Goal: Task Accomplishment & Management: Complete application form

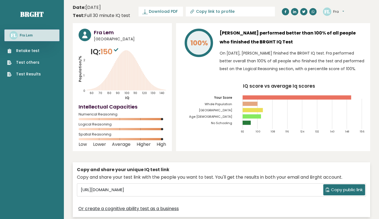
click at [227, 110] on tspan "[GEOGRAPHIC_DATA]" at bounding box center [216, 110] width 34 height 4
click at [23, 50] on link "Retake test" at bounding box center [24, 51] width 34 height 6
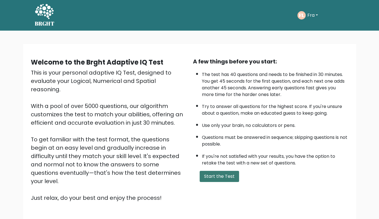
click at [214, 171] on button "Start the Test" at bounding box center [219, 176] width 39 height 11
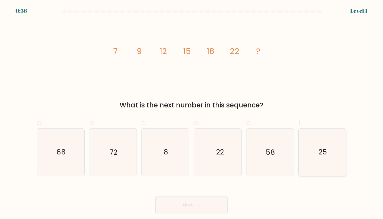
click at [307, 167] on icon "25" at bounding box center [322, 151] width 47 height 47
click at [192, 113] on input "f. 25" at bounding box center [192, 111] width 0 height 4
radio input "true"
click at [156, 196] on button "Next" at bounding box center [192, 205] width 72 height 18
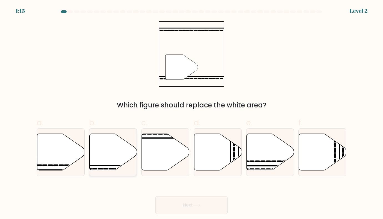
click at [111, 148] on icon at bounding box center [112, 152] width 47 height 36
click at [192, 113] on input "b." at bounding box center [192, 111] width 0 height 4
radio input "true"
click at [156, 196] on button "Next" at bounding box center [192, 205] width 72 height 18
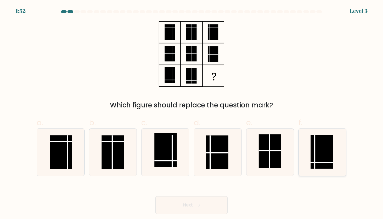
click at [323, 156] on rect at bounding box center [322, 152] width 22 height 34
click at [192, 113] on input "f." at bounding box center [192, 111] width 0 height 4
radio input "true"
click at [156, 196] on button "Next" at bounding box center [192, 205] width 72 height 18
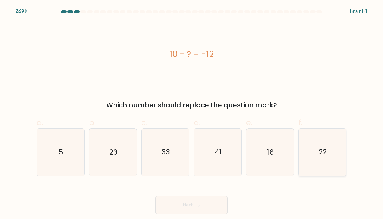
click at [325, 159] on icon "22" at bounding box center [322, 151] width 47 height 47
click at [192, 113] on input "f. 22" at bounding box center [192, 111] width 0 height 4
radio input "true"
click at [156, 196] on button "Next" at bounding box center [192, 205] width 72 height 18
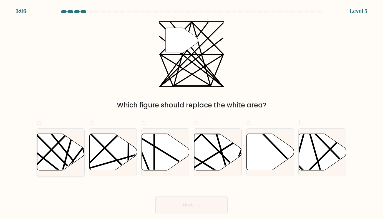
click at [48, 152] on icon at bounding box center [75, 171] width 92 height 93
click at [192, 113] on input "a." at bounding box center [192, 111] width 0 height 4
radio input "true"
click at [156, 196] on button "Next" at bounding box center [192, 205] width 72 height 18
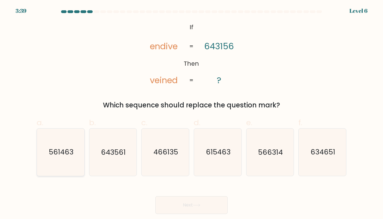
click at [59, 152] on text "561463" at bounding box center [61, 152] width 25 height 10
click at [192, 113] on input "a. 561463" at bounding box center [192, 111] width 0 height 4
radio input "true"
click at [156, 196] on button "Next" at bounding box center [192, 205] width 72 height 18
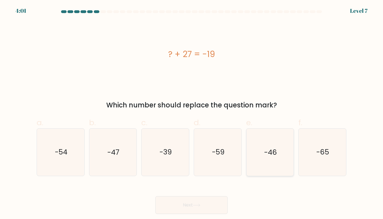
click at [262, 141] on icon "-46" at bounding box center [270, 151] width 47 height 47
click at [192, 113] on input "e. -46" at bounding box center [192, 111] width 0 height 4
radio input "true"
click at [156, 196] on button "Next" at bounding box center [192, 205] width 72 height 18
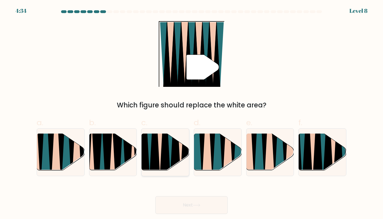
click at [146, 143] on icon at bounding box center [144, 133] width 11 height 95
click at [192, 113] on input "c." at bounding box center [192, 111] width 0 height 4
radio input "true"
click at [156, 196] on button "Next" at bounding box center [192, 205] width 72 height 18
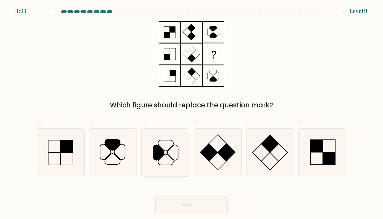
click at [176, 164] on icon at bounding box center [165, 151] width 47 height 47
click at [192, 113] on input "c." at bounding box center [192, 111] width 0 height 4
radio input "true"
click at [115, 163] on icon at bounding box center [112, 151] width 47 height 47
click at [192, 113] on input "b." at bounding box center [192, 111] width 0 height 4
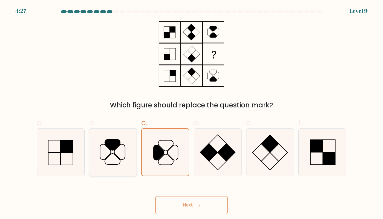
radio input "true"
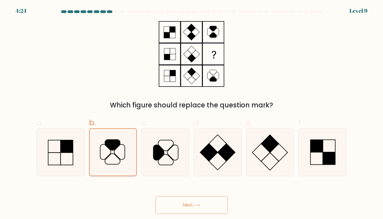
click at [156, 196] on button "Next" at bounding box center [192, 205] width 72 height 18
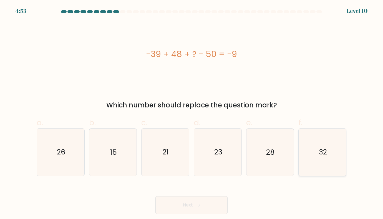
click at [313, 144] on icon "32" at bounding box center [322, 151] width 47 height 47
click at [192, 113] on input "f. 32" at bounding box center [192, 111] width 0 height 4
radio input "true"
click at [156, 196] on button "Next" at bounding box center [192, 205] width 72 height 18
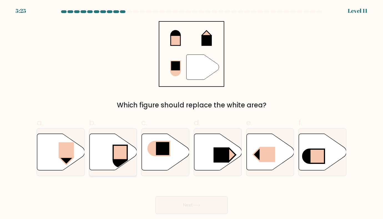
click at [116, 146] on rect at bounding box center [120, 152] width 14 height 14
click at [192, 113] on input "b." at bounding box center [192, 111] width 0 height 4
radio input "true"
click at [156, 196] on button "Next" at bounding box center [192, 205] width 72 height 18
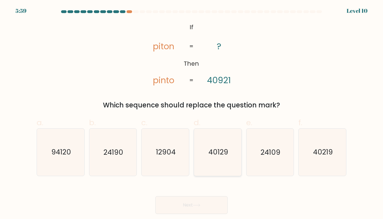
click at [223, 146] on icon "40129" at bounding box center [217, 151] width 47 height 47
click at [192, 113] on input "d. 40129" at bounding box center [192, 111] width 0 height 4
radio input "true"
click at [328, 142] on icon "40219" at bounding box center [322, 151] width 47 height 47
click at [192, 113] on input "f. 40219" at bounding box center [192, 111] width 0 height 4
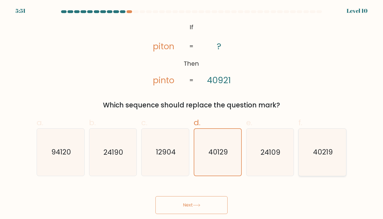
radio input "true"
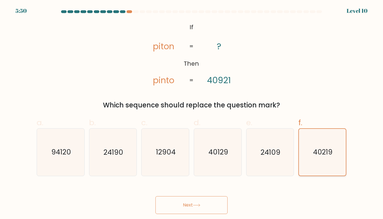
click at [156, 196] on button "Next" at bounding box center [192, 205] width 72 height 18
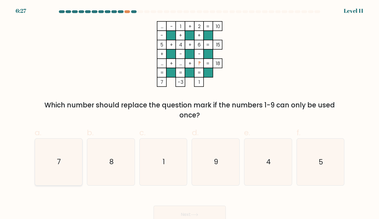
click at [77, 161] on icon "7" at bounding box center [58, 161] width 46 height 46
click at [190, 113] on input "a. 7" at bounding box center [190, 111] width 0 height 4
radio input "true"
click at [154, 205] on button "Next" at bounding box center [190, 214] width 72 height 18
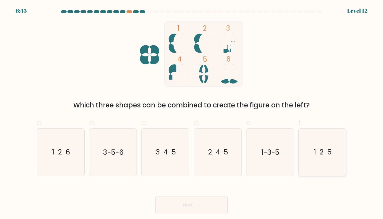
click at [317, 152] on text "1-2-5" at bounding box center [323, 152] width 18 height 10
click at [192, 113] on input "f. 1-2-5" at bounding box center [192, 111] width 0 height 4
radio input "true"
click at [156, 196] on button "Next" at bounding box center [192, 205] width 72 height 18
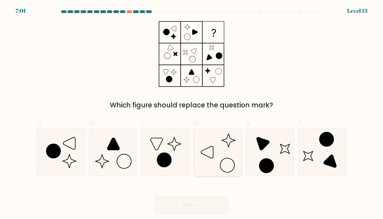
click at [213, 142] on icon at bounding box center [217, 151] width 47 height 47
click at [192, 113] on input "d." at bounding box center [192, 111] width 0 height 4
radio input "true"
click at [156, 196] on button "Next" at bounding box center [192, 205] width 72 height 18
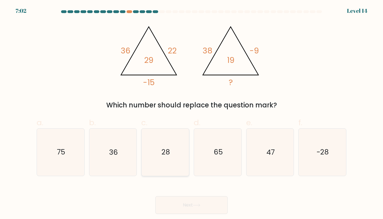
click at [176, 141] on icon "28" at bounding box center [165, 151] width 47 height 47
click at [192, 113] on input "c. 28" at bounding box center [192, 111] width 0 height 4
radio input "true"
click at [156, 196] on button "Next" at bounding box center [192, 205] width 72 height 18
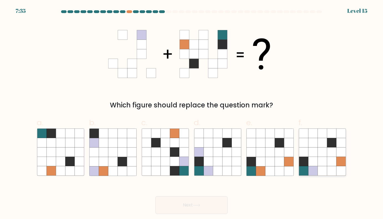
click at [322, 166] on icon at bounding box center [322, 170] width 9 height 9
click at [192, 113] on input "f." at bounding box center [192, 111] width 0 height 4
radio input "true"
click at [156, 196] on button "Next" at bounding box center [192, 205] width 72 height 18
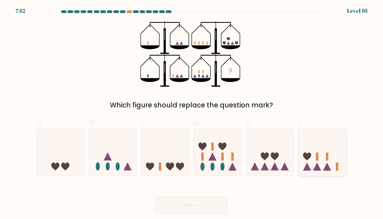
click at [332, 148] on icon at bounding box center [322, 151] width 47 height 39
click at [192, 113] on input "f." at bounding box center [192, 111] width 0 height 4
radio input "true"
click at [156, 196] on button "Next" at bounding box center [192, 205] width 72 height 18
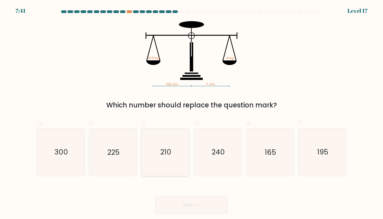
click at [158, 156] on icon "210" at bounding box center [165, 151] width 47 height 47
click at [192, 113] on input "c. 210" at bounding box center [192, 111] width 0 height 4
radio input "true"
click at [156, 196] on button "Next" at bounding box center [192, 205] width 72 height 18
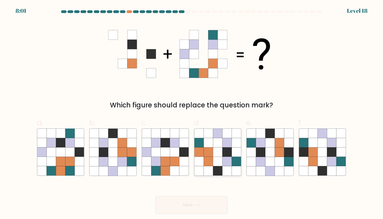
click at [216, 139] on icon at bounding box center [217, 142] width 9 height 9
click at [192, 113] on input "d." at bounding box center [192, 111] width 0 height 4
radio input "true"
click at [156, 196] on button "Next" at bounding box center [192, 205] width 72 height 18
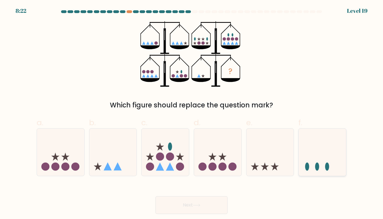
click at [330, 151] on icon at bounding box center [322, 151] width 47 height 39
click at [192, 113] on input "f." at bounding box center [192, 111] width 0 height 4
radio input "true"
click at [156, 196] on button "Next" at bounding box center [192, 205] width 72 height 18
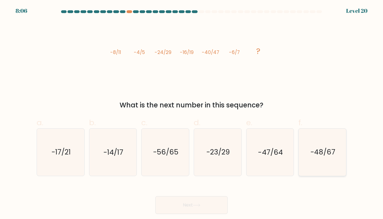
click at [326, 152] on text "-48/67" at bounding box center [323, 152] width 25 height 10
click at [192, 113] on input "f. -48/67" at bounding box center [192, 111] width 0 height 4
radio input "true"
click at [156, 196] on button "Next" at bounding box center [192, 205] width 72 height 18
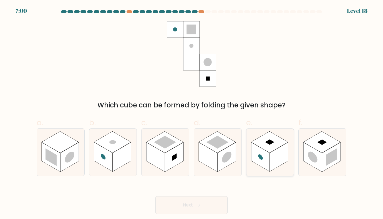
click at [278, 162] on rect at bounding box center [279, 156] width 19 height 29
click at [192, 113] on input "e." at bounding box center [192, 111] width 0 height 4
radio input "true"
click at [156, 196] on button "Next" at bounding box center [192, 205] width 72 height 18
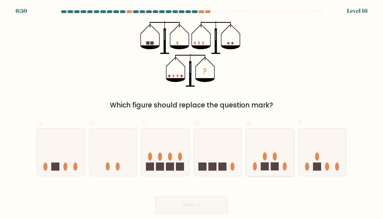
click at [274, 158] on ellipse at bounding box center [275, 156] width 4 height 8
click at [192, 113] on input "e." at bounding box center [192, 111] width 0 height 4
radio input "true"
click at [156, 196] on button "Next" at bounding box center [192, 205] width 72 height 18
click at [209, 201] on button "Next" at bounding box center [192, 205] width 72 height 18
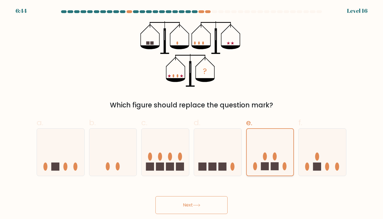
click at [156, 196] on button "Next" at bounding box center [192, 205] width 72 height 18
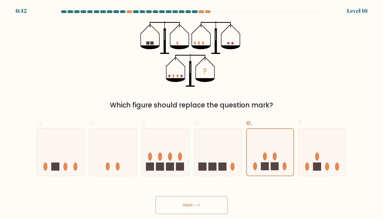
click at [209, 201] on button "Next" at bounding box center [192, 205] width 72 height 18
click at [258, 152] on icon at bounding box center [270, 151] width 47 height 39
click at [192, 113] on input "e." at bounding box center [192, 111] width 0 height 4
radio input "true"
click at [156, 196] on button "Next" at bounding box center [192, 205] width 72 height 18
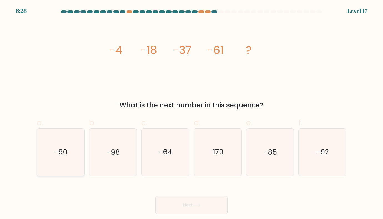
click at [47, 146] on icon "-90" at bounding box center [60, 151] width 47 height 47
click at [192, 113] on input "a. -90" at bounding box center [192, 111] width 0 height 4
radio input "true"
click at [156, 196] on button "Next" at bounding box center [192, 205] width 72 height 18
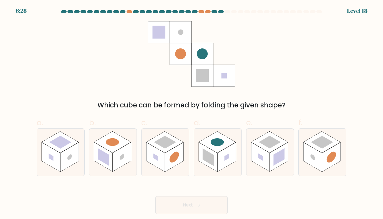
click at [47, 146] on rect at bounding box center [51, 156] width 19 height 29
click at [192, 113] on input "a." at bounding box center [192, 111] width 0 height 4
radio input "true"
click at [156, 196] on button "Next" at bounding box center [192, 205] width 72 height 18
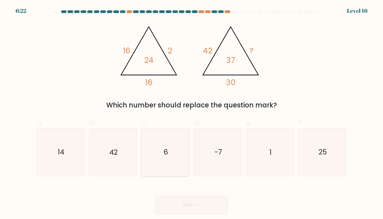
click at [168, 134] on icon "6" at bounding box center [165, 151] width 47 height 47
click at [192, 113] on input "c. 6" at bounding box center [192, 111] width 0 height 4
radio input "true"
click at [156, 196] on button "Next" at bounding box center [192, 205] width 72 height 18
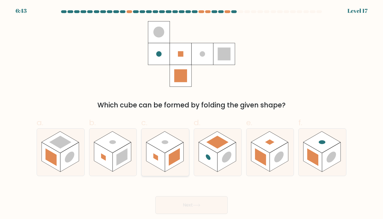
click at [164, 156] on rect at bounding box center [155, 156] width 19 height 29
click at [192, 113] on input "c." at bounding box center [192, 111] width 0 height 4
radio input "true"
click at [156, 196] on button "Next" at bounding box center [192, 205] width 72 height 18
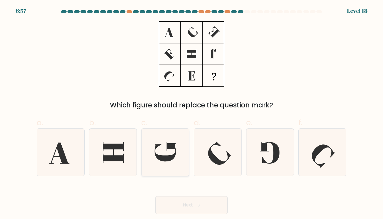
click at [171, 146] on icon at bounding box center [165, 151] width 21 height 19
click at [192, 113] on input "c." at bounding box center [192, 111] width 0 height 4
radio input "true"
click at [274, 150] on icon at bounding box center [269, 152] width 19 height 21
click at [192, 113] on input "e." at bounding box center [192, 111] width 0 height 4
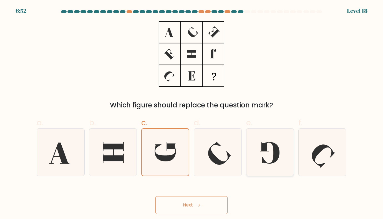
radio input "true"
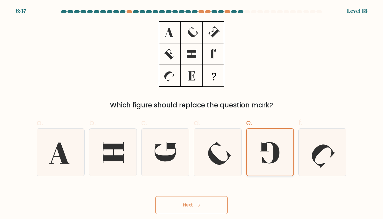
click at [156, 196] on button "Next" at bounding box center [192, 205] width 72 height 18
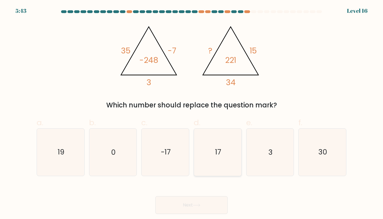
click at [234, 156] on icon "17" at bounding box center [217, 151] width 47 height 47
click at [192, 113] on input "d. 17" at bounding box center [192, 111] width 0 height 4
radio input "true"
click at [156, 196] on button "Next" at bounding box center [192, 205] width 72 height 18
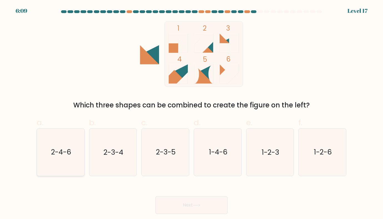
click at [79, 145] on icon "2-4-6" at bounding box center [60, 151] width 47 height 47
click at [192, 113] on input "a. 2-4-6" at bounding box center [192, 111] width 0 height 4
radio input "true"
click at [156, 196] on button "Next" at bounding box center [192, 205] width 72 height 18
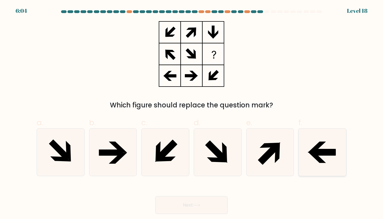
click at [319, 169] on icon at bounding box center [322, 151] width 47 height 47
click at [192, 113] on input "f." at bounding box center [192, 111] width 0 height 4
radio input "true"
click at [156, 196] on button "Next" at bounding box center [192, 205] width 72 height 18
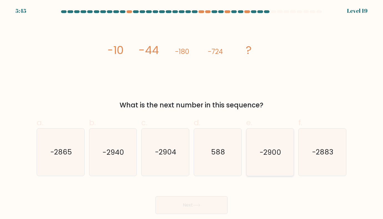
click at [272, 162] on icon "-2900" at bounding box center [270, 151] width 47 height 47
click at [192, 113] on input "e. -2900" at bounding box center [192, 111] width 0 height 4
radio input "true"
click at [156, 196] on button "Next" at bounding box center [192, 205] width 72 height 18
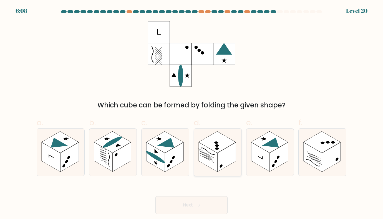
click at [228, 166] on icon at bounding box center [217, 151] width 47 height 47
click at [192, 113] on input "d." at bounding box center [192, 111] width 0 height 4
radio input "true"
click at [66, 159] on rect at bounding box center [69, 156] width 19 height 29
click at [192, 113] on input "a." at bounding box center [192, 111] width 0 height 4
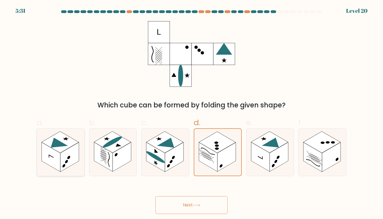
radio input "true"
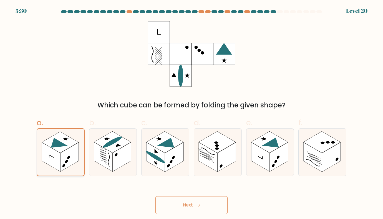
click at [156, 196] on button "Next" at bounding box center [192, 205] width 72 height 18
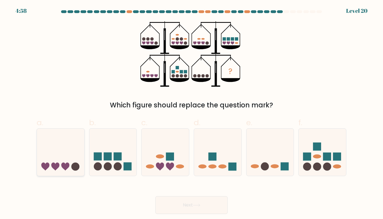
click at [70, 145] on icon at bounding box center [60, 151] width 47 height 39
click at [192, 113] on input "a." at bounding box center [192, 111] width 0 height 4
radio input "true"
click at [156, 196] on button "Next" at bounding box center [192, 205] width 72 height 18
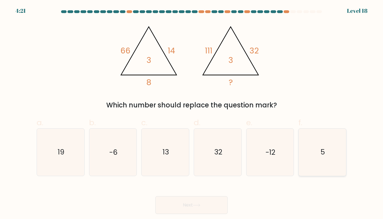
click at [318, 143] on icon "5" at bounding box center [322, 151] width 47 height 47
click at [192, 113] on input "f. 5" at bounding box center [192, 111] width 0 height 4
radio input "true"
click at [156, 196] on button "Next" at bounding box center [192, 205] width 72 height 18
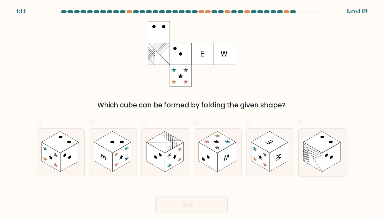
click at [311, 152] on rect at bounding box center [313, 156] width 19 height 29
click at [192, 113] on input "f." at bounding box center [192, 111] width 0 height 4
radio input "true"
click at [156, 196] on button "Next" at bounding box center [192, 205] width 72 height 18
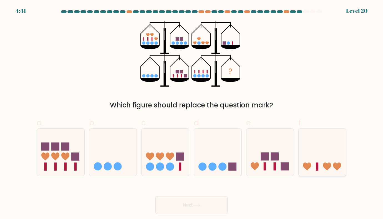
click at [333, 139] on icon at bounding box center [322, 151] width 47 height 39
click at [192, 113] on input "f." at bounding box center [192, 111] width 0 height 4
radio input "true"
click at [156, 196] on button "Next" at bounding box center [192, 205] width 72 height 18
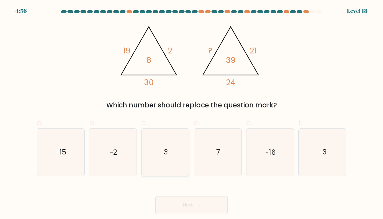
click at [158, 144] on icon "3" at bounding box center [165, 151] width 47 height 47
click at [192, 113] on input "c. 3" at bounding box center [192, 111] width 0 height 4
radio input "true"
click at [156, 196] on button "Next" at bounding box center [192, 205] width 72 height 18
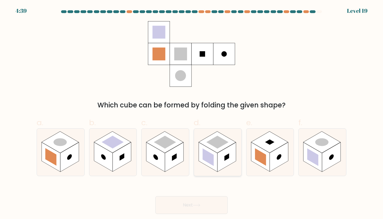
click at [213, 150] on rect at bounding box center [217, 141] width 37 height 21
click at [192, 113] on input "d." at bounding box center [192, 111] width 0 height 4
radio input "true"
click at [156, 196] on button "Next" at bounding box center [192, 205] width 72 height 18
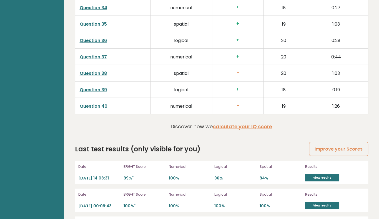
scroll to position [1415, 0]
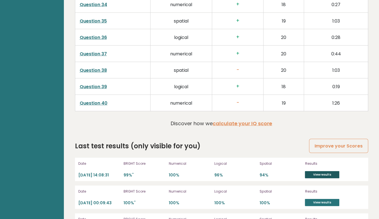
drag, startPoint x: 320, startPoint y: 168, endPoint x: 320, endPoint y: 171, distance: 3.6
click at [320, 171] on div "Results View results" at bounding box center [334, 169] width 58 height 18
click at [320, 171] on link "View results" at bounding box center [322, 174] width 34 height 7
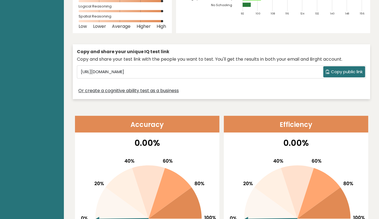
scroll to position [0, 0]
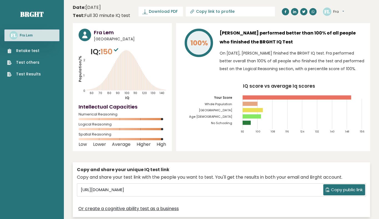
click at [228, 108] on tspan "Togo" at bounding box center [216, 110] width 34 height 4
click at [38, 50] on link "Retake test" at bounding box center [24, 51] width 34 height 6
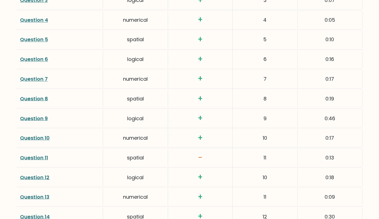
scroll to position [1454, 0]
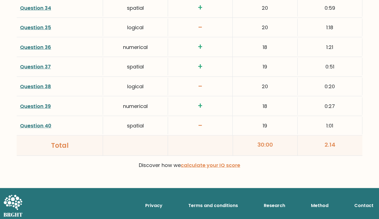
click at [39, 123] on link "Question 40" at bounding box center [35, 125] width 31 height 7
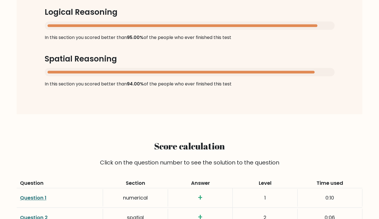
scroll to position [616, 0]
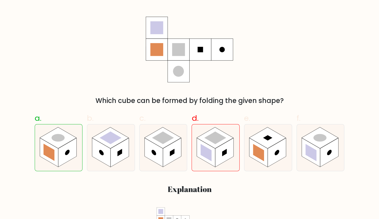
scroll to position [94, 0]
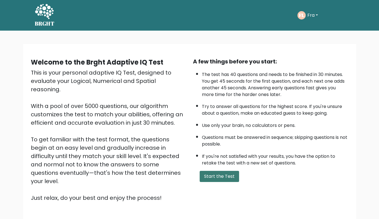
click at [219, 172] on button "Start the Test" at bounding box center [219, 176] width 39 height 11
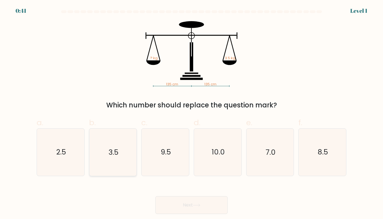
click at [109, 162] on icon "3.5" at bounding box center [112, 151] width 47 height 47
click at [192, 113] on input "b. 3.5" at bounding box center [192, 111] width 0 height 4
radio input "true"
click at [156, 196] on button "Next" at bounding box center [192, 205] width 72 height 18
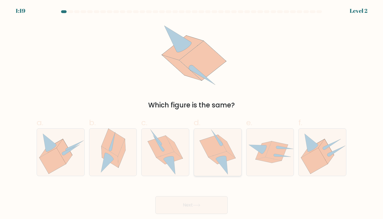
click at [228, 149] on icon at bounding box center [226, 146] width 17 height 23
click at [192, 113] on input "d." at bounding box center [192, 111] width 0 height 4
radio input "true"
click at [156, 196] on button "Next" at bounding box center [192, 205] width 72 height 18
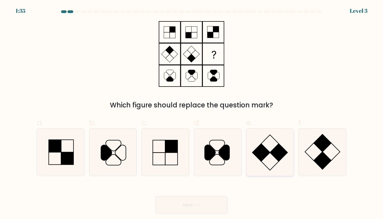
click at [282, 149] on rect at bounding box center [278, 151] width 17 height 17
click at [192, 113] on input "e." at bounding box center [192, 111] width 0 height 4
radio input "true"
click at [156, 196] on button "Next" at bounding box center [192, 205] width 72 height 18
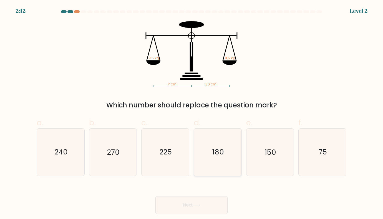
click at [200, 145] on icon "180" at bounding box center [217, 151] width 47 height 47
click at [192, 113] on input "d. 180" at bounding box center [192, 111] width 0 height 4
radio input "true"
click at [156, 196] on button "Next" at bounding box center [192, 205] width 72 height 18
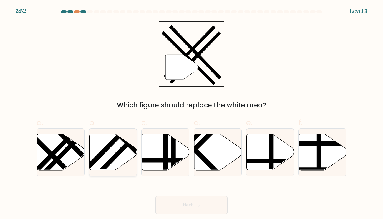
click at [116, 153] on line at bounding box center [132, 138] width 71 height 73
click at [192, 113] on input "b." at bounding box center [192, 111] width 0 height 4
radio input "true"
click at [156, 196] on button "Next" at bounding box center [192, 205] width 72 height 18
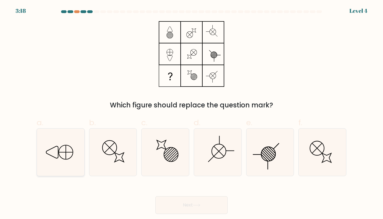
click at [68, 148] on icon at bounding box center [60, 151] width 47 height 47
click at [192, 113] on input "a." at bounding box center [192, 111] width 0 height 4
radio input "true"
click at [156, 196] on button "Next" at bounding box center [192, 205] width 72 height 18
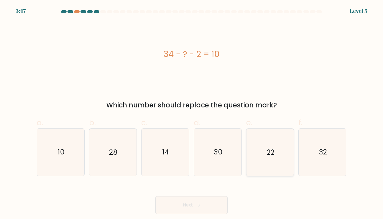
click at [261, 171] on icon "22" at bounding box center [270, 151] width 47 height 47
click at [192, 113] on input "e. 22" at bounding box center [192, 111] width 0 height 4
radio input "true"
click at [156, 196] on button "Next" at bounding box center [192, 205] width 72 height 18
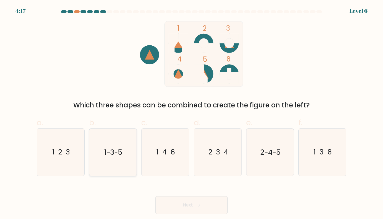
click at [107, 137] on icon "1-3-5" at bounding box center [112, 151] width 47 height 47
click at [192, 113] on input "b. 1-3-5" at bounding box center [192, 111] width 0 height 4
radio input "true"
click at [209, 143] on icon "2-3-4" at bounding box center [217, 151] width 47 height 47
click at [192, 113] on input "d. 2-3-4" at bounding box center [192, 111] width 0 height 4
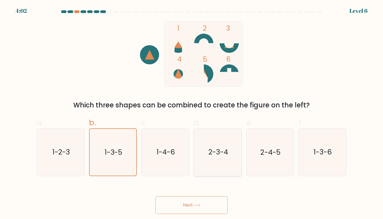
radio input "true"
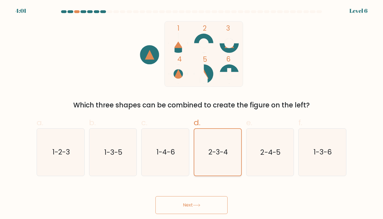
click at [156, 196] on button "Next" at bounding box center [192, 205] width 72 height 18
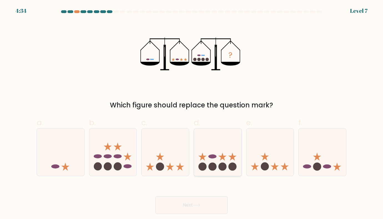
click at [229, 165] on circle at bounding box center [233, 166] width 8 height 8
click at [192, 113] on input "d." at bounding box center [192, 111] width 0 height 4
radio input "true"
click at [156, 196] on button "Next" at bounding box center [192, 205] width 72 height 18
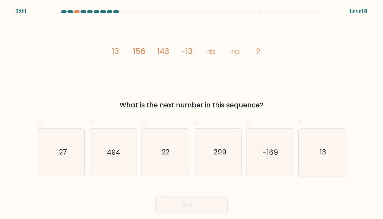
click at [331, 162] on icon "13" at bounding box center [322, 151] width 47 height 47
click at [192, 113] on input "f. 13" at bounding box center [192, 111] width 0 height 4
radio input "true"
click at [156, 196] on button "Next" at bounding box center [192, 205] width 72 height 18
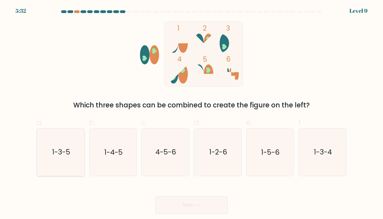
click at [58, 140] on icon "1-3-5" at bounding box center [60, 151] width 47 height 47
click at [192, 113] on input "a. 1-3-5" at bounding box center [192, 111] width 0 height 4
radio input "true"
click at [156, 196] on button "Next" at bounding box center [192, 205] width 72 height 18
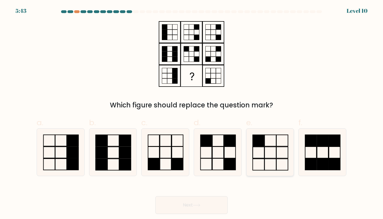
click at [276, 154] on rect at bounding box center [271, 152] width 12 height 11
click at [192, 113] on input "e." at bounding box center [192, 111] width 0 height 4
radio input "true"
click at [156, 196] on button "Next" at bounding box center [192, 205] width 72 height 18
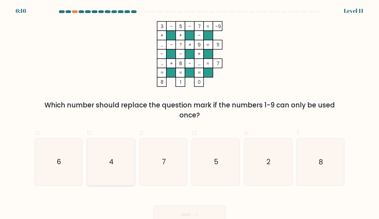
click at [110, 151] on icon "4" at bounding box center [111, 161] width 46 height 46
click at [190, 113] on input "b. 4" at bounding box center [190, 111] width 0 height 4
radio input "true"
click at [154, 205] on button "Next" at bounding box center [190, 214] width 72 height 18
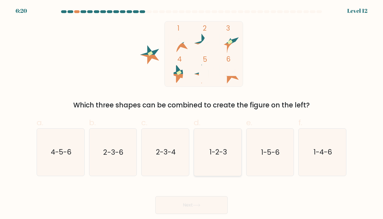
click at [222, 158] on icon "1-2-3" at bounding box center [217, 151] width 47 height 47
click at [192, 113] on input "d. 1-2-3" at bounding box center [192, 111] width 0 height 4
radio input "true"
click at [156, 196] on button "Next" at bounding box center [192, 205] width 72 height 18
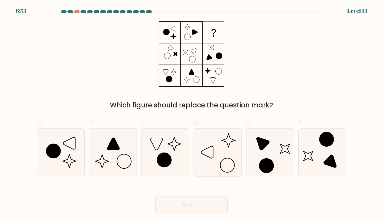
click at [226, 161] on icon at bounding box center [217, 151] width 47 height 47
click at [192, 113] on input "d." at bounding box center [192, 111] width 0 height 4
radio input "true"
click at [156, 196] on button "Next" at bounding box center [192, 205] width 72 height 18
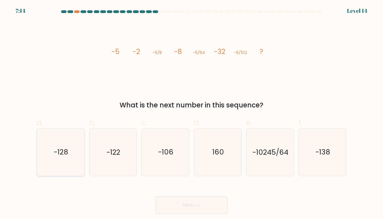
click at [79, 143] on icon "-128" at bounding box center [60, 151] width 47 height 47
click at [192, 113] on input "a. -128" at bounding box center [192, 111] width 0 height 4
radio input "true"
click at [156, 196] on button "Next" at bounding box center [192, 205] width 72 height 18
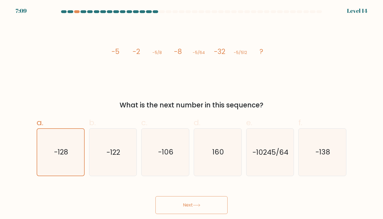
click at [175, 199] on button "Next" at bounding box center [192, 205] width 72 height 18
click at [66, 149] on text "-128" at bounding box center [61, 152] width 14 height 10
click at [192, 113] on input "a. -128" at bounding box center [192, 111] width 0 height 4
radio input "true"
click at [156, 196] on button "Next" at bounding box center [192, 205] width 72 height 18
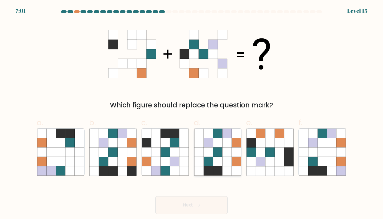
click at [230, 157] on icon at bounding box center [226, 161] width 9 height 9
click at [192, 113] on input "d." at bounding box center [192, 111] width 0 height 4
radio input "true"
click at [156, 196] on button "Next" at bounding box center [192, 205] width 72 height 18
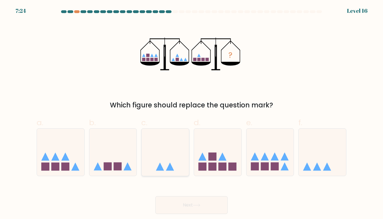
click at [152, 157] on icon at bounding box center [165, 151] width 47 height 39
click at [192, 113] on input "c." at bounding box center [192, 111] width 0 height 4
radio input "true"
click at [156, 196] on button "Next" at bounding box center [192, 205] width 72 height 18
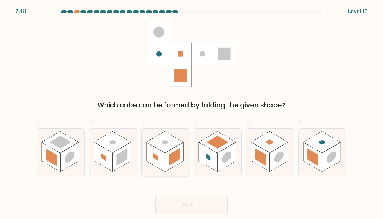
click at [159, 155] on rect at bounding box center [155, 156] width 19 height 29
click at [192, 113] on input "c." at bounding box center [192, 111] width 0 height 4
radio input "true"
click at [156, 196] on button "Next" at bounding box center [192, 205] width 72 height 18
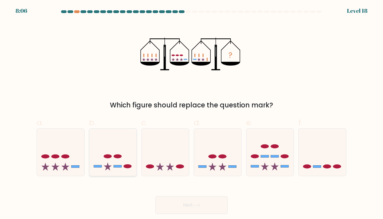
click at [126, 159] on icon at bounding box center [112, 151] width 47 height 39
click at [192, 113] on input "b." at bounding box center [192, 111] width 0 height 4
radio input "true"
click at [156, 196] on button "Next" at bounding box center [192, 205] width 72 height 18
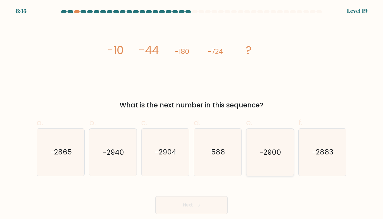
click at [269, 142] on icon "-2900" at bounding box center [270, 151] width 47 height 47
click at [192, 113] on input "e. -2900" at bounding box center [192, 111] width 0 height 4
radio input "true"
click at [156, 196] on button "Next" at bounding box center [192, 205] width 72 height 18
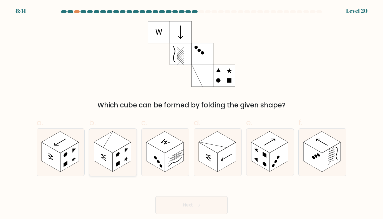
click at [124, 141] on rect at bounding box center [112, 141] width 37 height 21
click at [192, 113] on input "b." at bounding box center [192, 111] width 0 height 4
radio input "true"
click at [156, 196] on button "Next" at bounding box center [192, 205] width 72 height 18
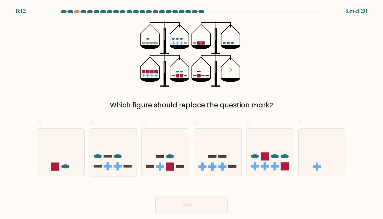
click at [119, 134] on icon at bounding box center [112, 151] width 47 height 39
click at [192, 113] on input "b." at bounding box center [192, 111] width 0 height 4
radio input "true"
click at [156, 196] on button "Next" at bounding box center [192, 205] width 72 height 18
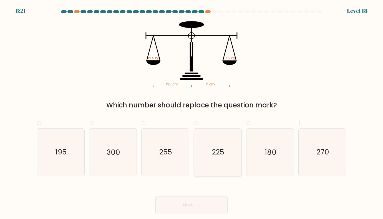
click at [199, 147] on icon "225" at bounding box center [217, 151] width 47 height 47
click at [192, 113] on input "d. 225" at bounding box center [192, 111] width 0 height 4
radio input "true"
click at [156, 196] on button "Next" at bounding box center [192, 205] width 72 height 18
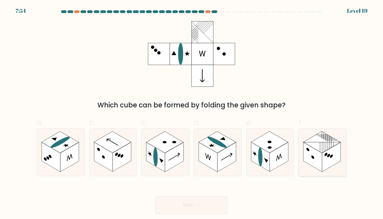
click at [312, 130] on icon at bounding box center [322, 151] width 47 height 47
click at [192, 113] on input "f." at bounding box center [192, 111] width 0 height 4
radio input "true"
click at [156, 196] on button "Next" at bounding box center [192, 205] width 72 height 18
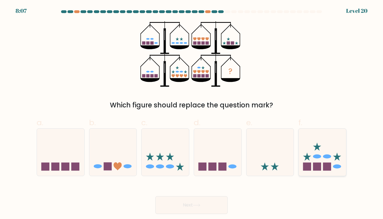
click at [318, 155] on ellipse at bounding box center [317, 156] width 8 height 4
click at [192, 113] on input "f." at bounding box center [192, 111] width 0 height 4
radio input "true"
click at [156, 196] on button "Next" at bounding box center [192, 205] width 72 height 18
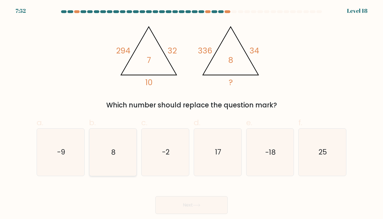
click at [111, 144] on icon "8" at bounding box center [112, 151] width 47 height 47
click at [192, 113] on input "b. 8" at bounding box center [192, 111] width 0 height 4
radio input "true"
click at [156, 196] on button "Next" at bounding box center [192, 205] width 72 height 18
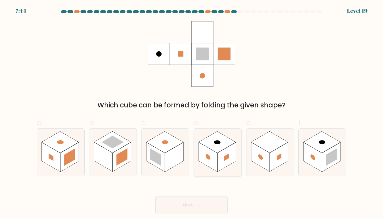
click at [237, 160] on icon at bounding box center [217, 151] width 47 height 47
click at [192, 113] on input "d." at bounding box center [192, 111] width 0 height 4
radio input "true"
click at [156, 196] on button "Next" at bounding box center [192, 205] width 72 height 18
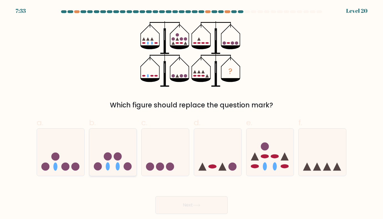
click at [102, 147] on icon at bounding box center [112, 151] width 47 height 39
click at [192, 113] on input "b." at bounding box center [192, 111] width 0 height 4
radio input "true"
click at [156, 196] on button "Next" at bounding box center [192, 205] width 72 height 18
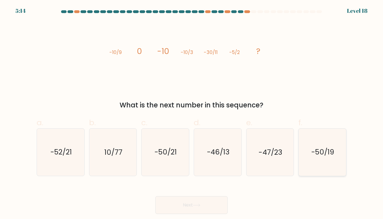
click at [326, 153] on text "-50/19" at bounding box center [323, 152] width 23 height 10
click at [192, 113] on input "f. -50/19" at bounding box center [192, 111] width 0 height 4
radio input "true"
click at [156, 196] on button "Next" at bounding box center [192, 205] width 72 height 18
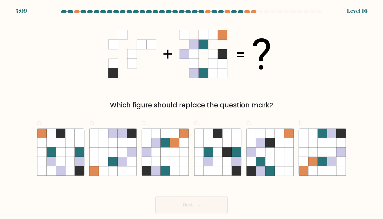
click at [196, 204] on icon at bounding box center [196, 204] width 7 height 3
click at [247, 85] on icon at bounding box center [191, 54] width 167 height 66
click at [74, 157] on icon at bounding box center [69, 161] width 9 height 9
click at [192, 113] on input "a." at bounding box center [192, 111] width 0 height 4
radio input "true"
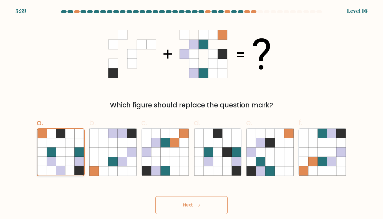
click at [156, 196] on button "Next" at bounding box center [192, 205] width 72 height 18
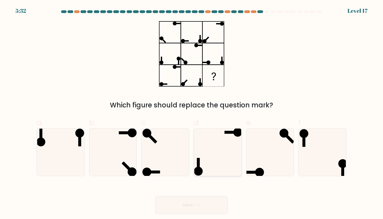
click at [213, 153] on icon at bounding box center [217, 151] width 47 height 47
click at [192, 113] on input "d." at bounding box center [192, 111] width 0 height 4
radio input "true"
click at [156, 196] on button "Next" at bounding box center [192, 205] width 72 height 18
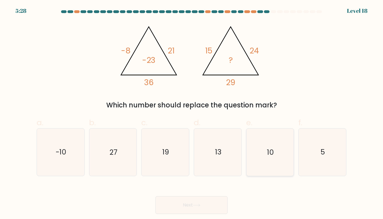
click at [270, 156] on text "10" at bounding box center [270, 152] width 7 height 10
click at [192, 113] on input "e. 10" at bounding box center [192, 111] width 0 height 4
radio input "true"
click at [156, 196] on button "Next" at bounding box center [192, 205] width 72 height 18
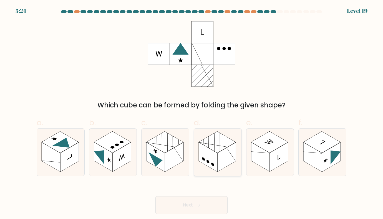
click at [231, 145] on rect at bounding box center [217, 141] width 37 height 21
click at [192, 113] on input "d." at bounding box center [192, 111] width 0 height 4
radio input "true"
click at [156, 196] on button "Next" at bounding box center [192, 205] width 72 height 18
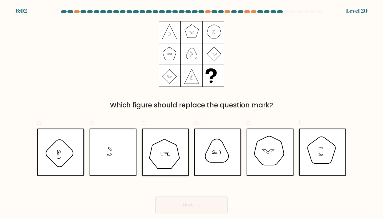
click at [178, 148] on icon at bounding box center [165, 151] width 47 height 47
click at [192, 113] on input "c." at bounding box center [192, 111] width 0 height 4
radio input "true"
click at [156, 196] on button "Next" at bounding box center [192, 205] width 72 height 18
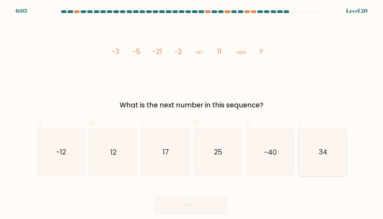
click at [303, 139] on icon "34" at bounding box center [322, 151] width 47 height 47
click at [192, 113] on input "f. 34" at bounding box center [192, 111] width 0 height 4
radio input "true"
click at [156, 196] on button "Next" at bounding box center [192, 205] width 72 height 18
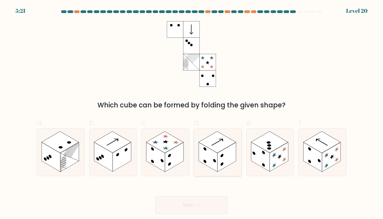
click at [222, 148] on rect at bounding box center [217, 141] width 37 height 21
click at [192, 113] on input "d." at bounding box center [192, 111] width 0 height 4
radio input "true"
click at [156, 196] on button "Next" at bounding box center [192, 205] width 72 height 18
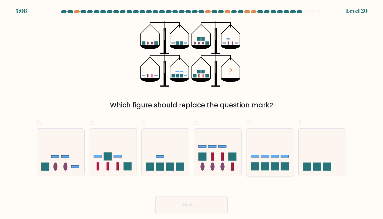
click at [281, 154] on icon at bounding box center [270, 151] width 47 height 39
click at [192, 113] on input "e." at bounding box center [192, 111] width 0 height 4
radio input "true"
click at [156, 196] on button "Next" at bounding box center [192, 205] width 72 height 18
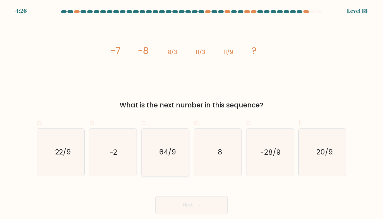
click at [180, 151] on icon "-64/9" at bounding box center [165, 151] width 47 height 47
click at [192, 113] on input "c. -64/9" at bounding box center [192, 111] width 0 height 4
radio input "true"
click at [156, 196] on button "Next" at bounding box center [192, 205] width 72 height 18
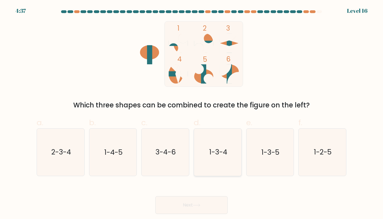
click at [212, 152] on text "1-3-4" at bounding box center [218, 152] width 18 height 10
click at [192, 113] on input "d. 1-3-4" at bounding box center [192, 111] width 0 height 4
radio input "true"
click at [315, 149] on text "1-2-5" at bounding box center [323, 152] width 18 height 10
click at [192, 113] on input "f. 1-2-5" at bounding box center [192, 111] width 0 height 4
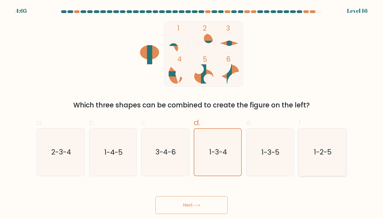
radio input "true"
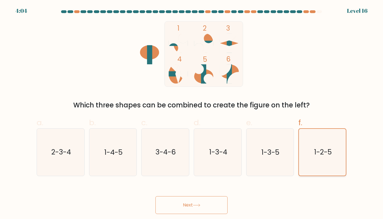
click at [156, 196] on button "Next" at bounding box center [192, 205] width 72 height 18
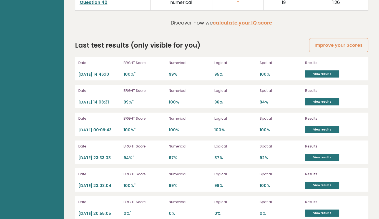
scroll to position [1504, 0]
